Goal: Transaction & Acquisition: Book appointment/travel/reservation

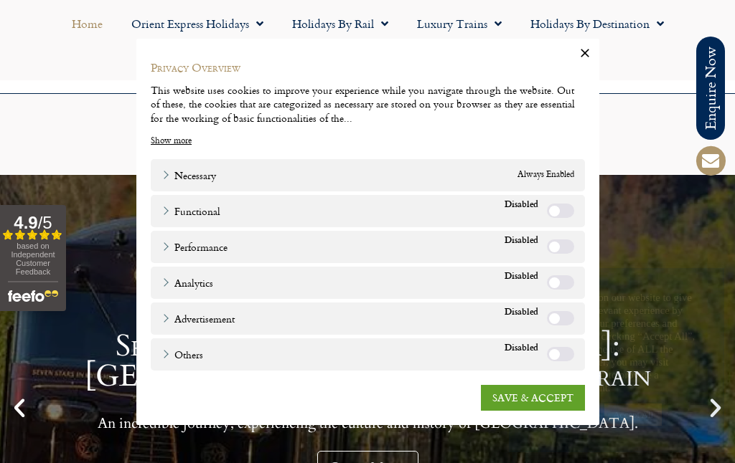
click at [585, 60] on icon "button" at bounding box center [584, 53] width 14 height 14
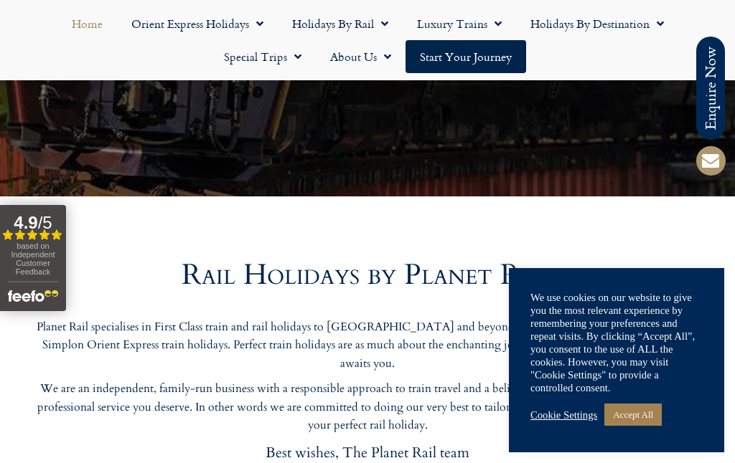
click at [586, 71] on ul "Home Orient Express Holidays Venice Simplon-Orient-Express – 2025 Venice Simplo…" at bounding box center [367, 40] width 720 height 66
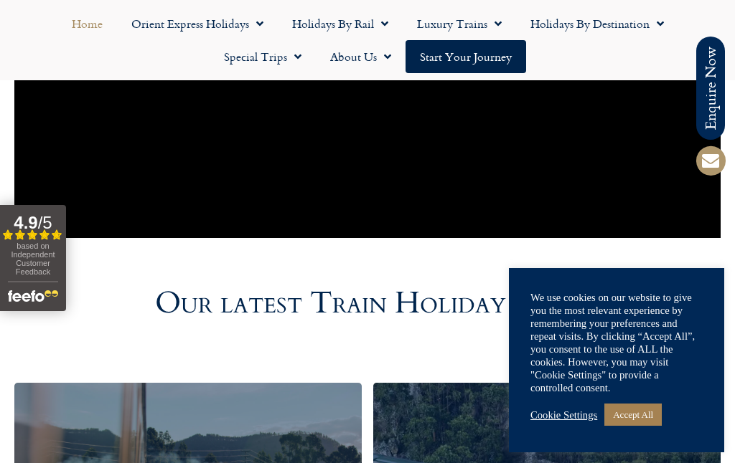
scroll to position [757, 0]
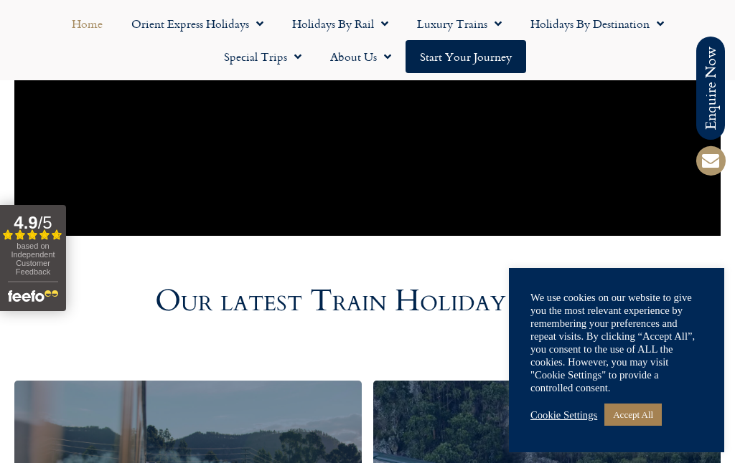
click at [389, 22] on link "Holidays by Rail" at bounding box center [340, 23] width 125 height 33
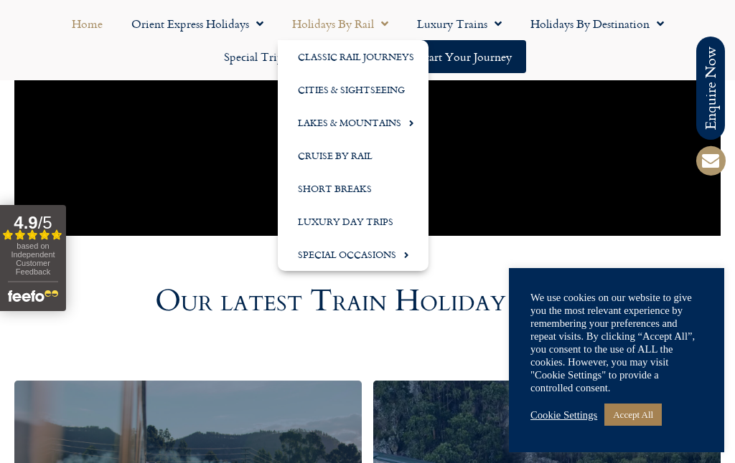
click at [359, 186] on link "Short Breaks" at bounding box center [353, 188] width 151 height 33
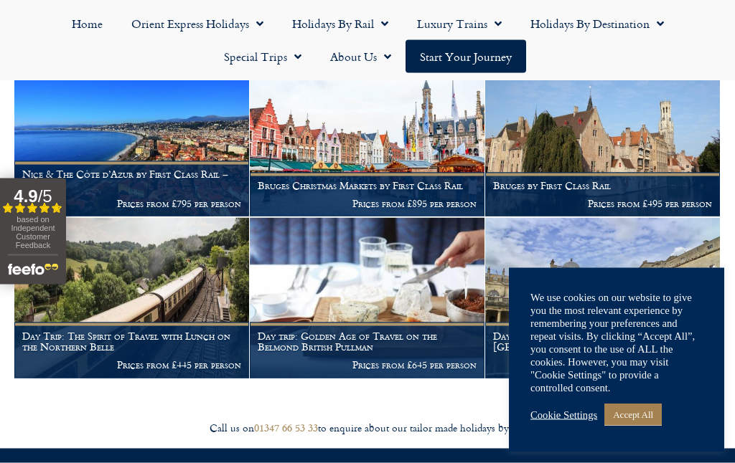
scroll to position [1930, 0]
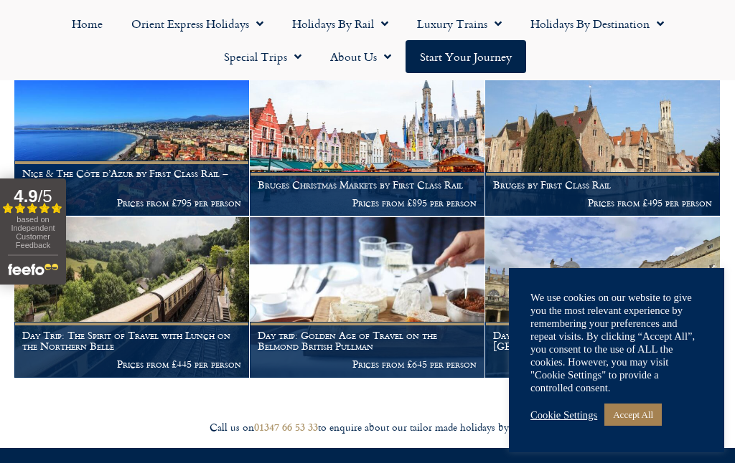
click at [646, 197] on p "Prices from £495 per person" at bounding box center [602, 202] width 219 height 11
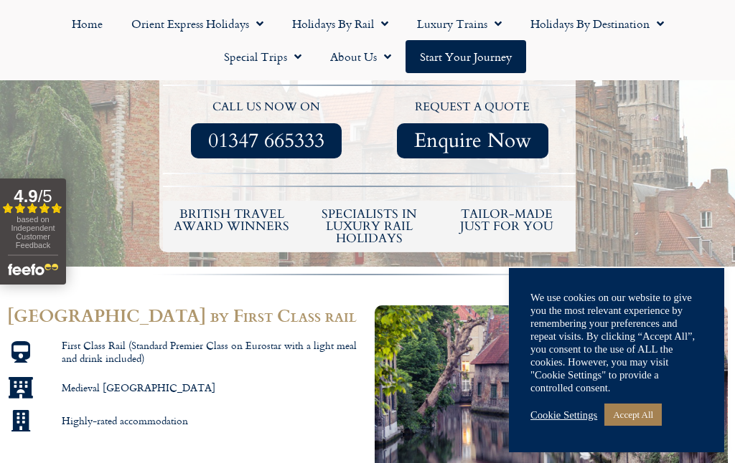
scroll to position [362, 0]
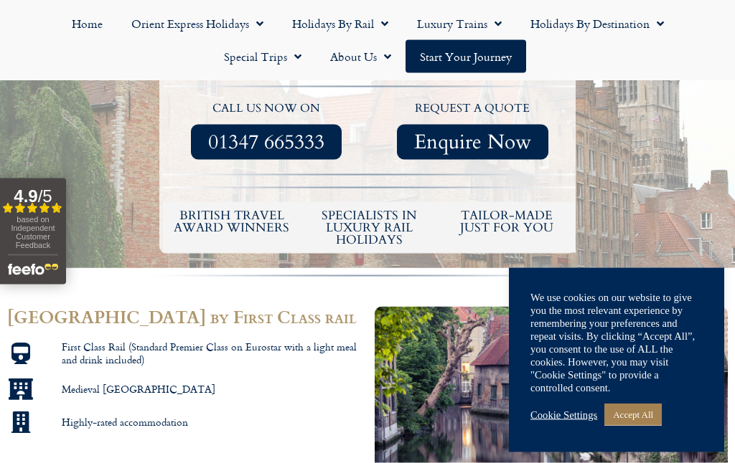
click at [332, 385] on li "Medieval Bruges" at bounding box center [183, 392] width 353 height 27
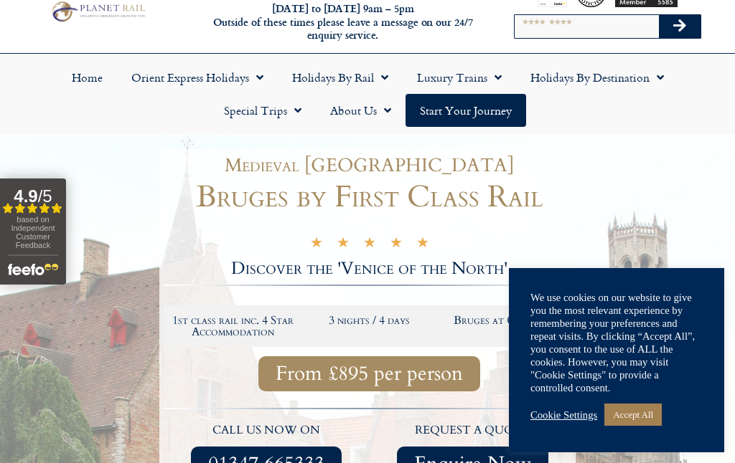
scroll to position [0, 0]
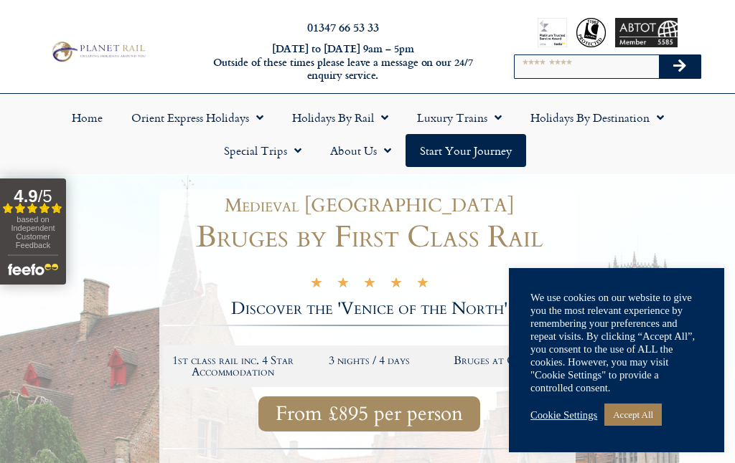
click at [494, 123] on span "Menu" at bounding box center [494, 118] width 14 height 26
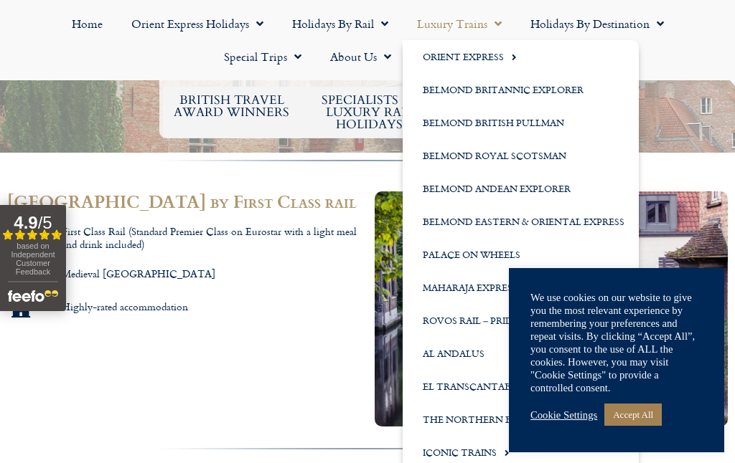
scroll to position [473, 0]
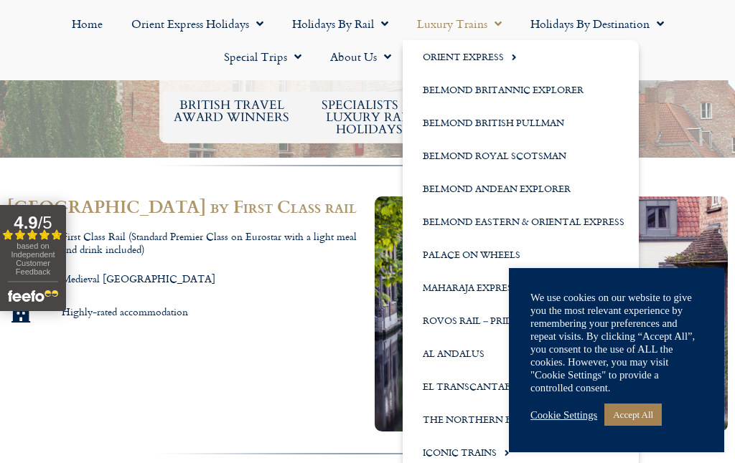
click at [473, 422] on link "The Northern Belle" at bounding box center [520, 419] width 236 height 33
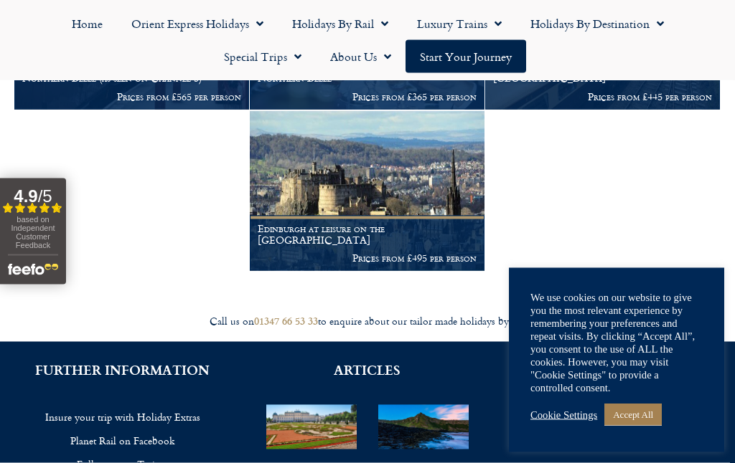
scroll to position [401, 0]
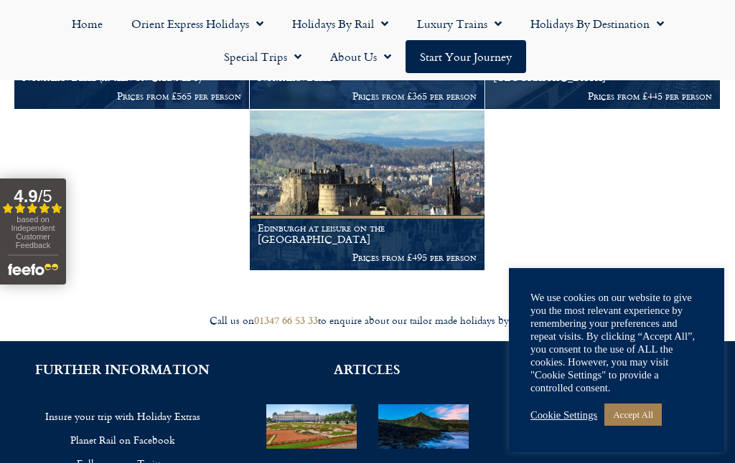
click at [460, 222] on figcaption "Edinburgh at leisure on the Northern Belle Prices from £495 per person" at bounding box center [367, 242] width 235 height 55
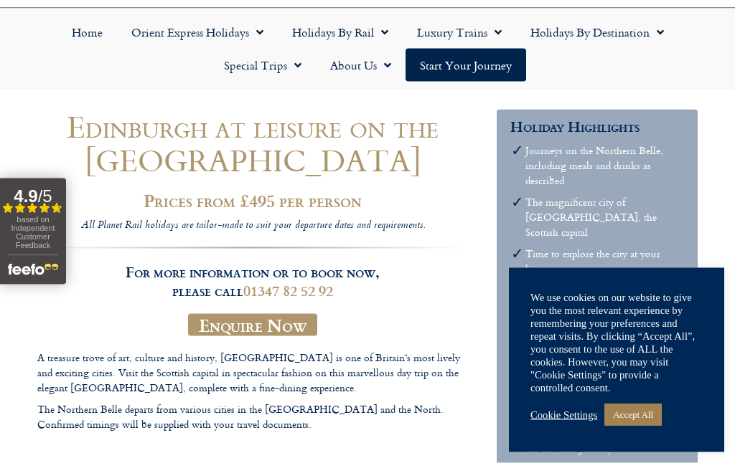
scroll to position [86, 0]
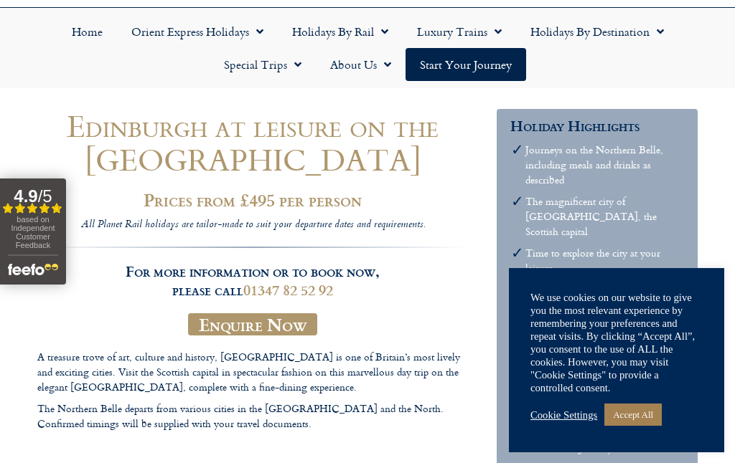
click at [655, 44] on link "Holidays by Destination" at bounding box center [597, 31] width 162 height 33
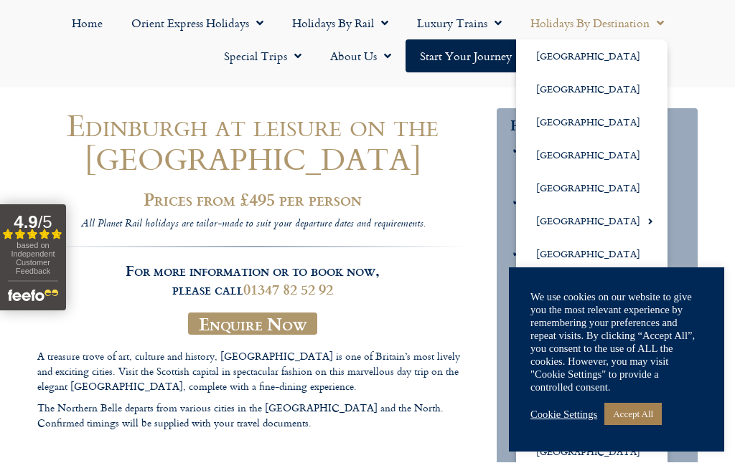
scroll to position [148, 0]
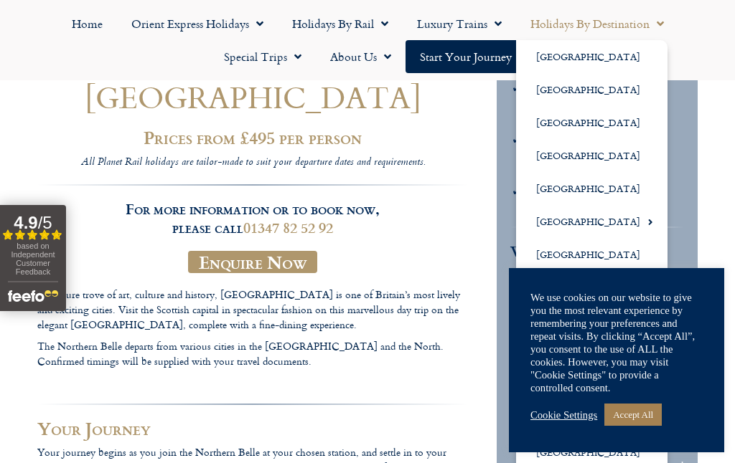
click at [640, 231] on span "Menu" at bounding box center [646, 222] width 13 height 24
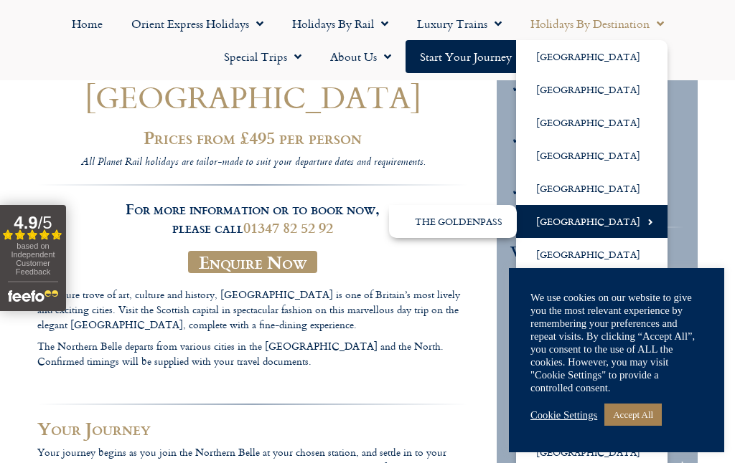
click at [600, 224] on link "[GEOGRAPHIC_DATA]" at bounding box center [591, 221] width 151 height 33
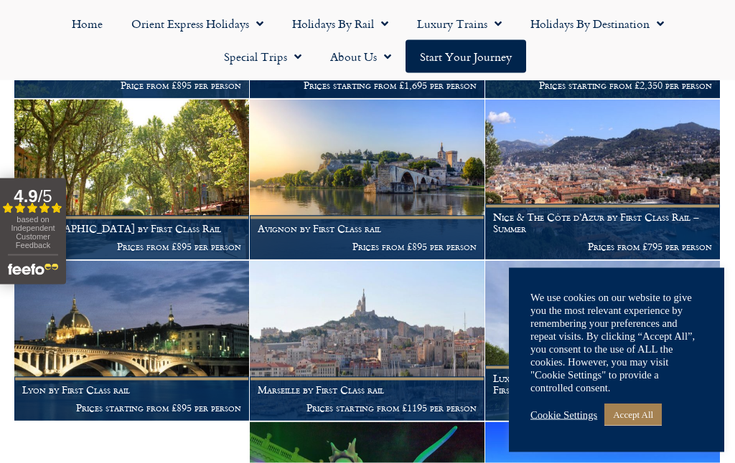
scroll to position [1199, 0]
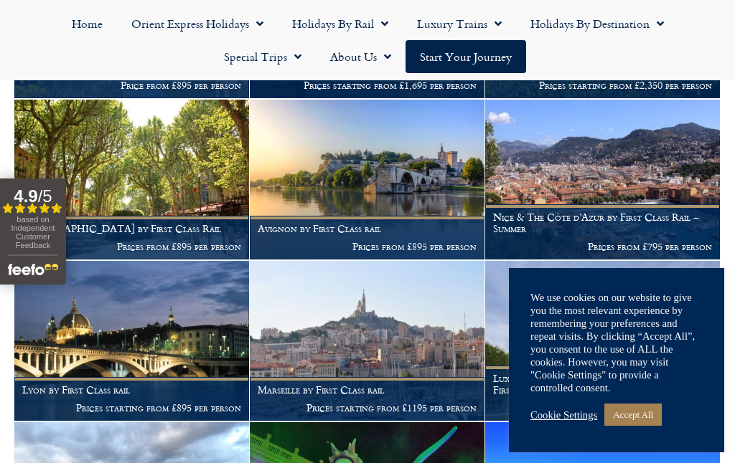
click at [419, 241] on p "Prices from £895 per person" at bounding box center [367, 246] width 219 height 11
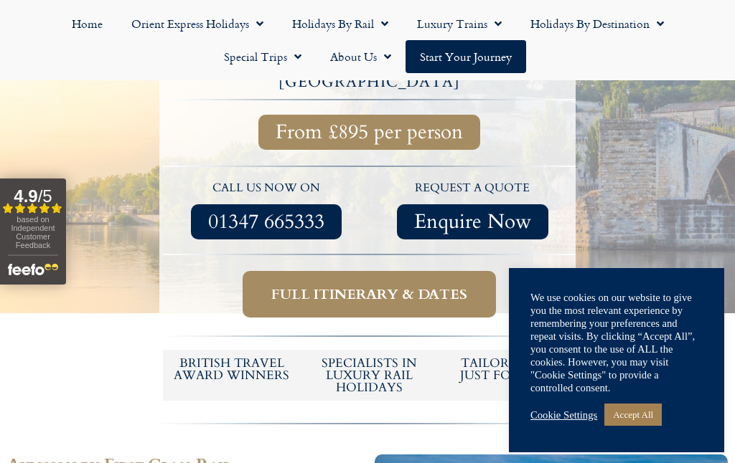
scroll to position [385, 0]
